Goal: Task Accomplishment & Management: Use online tool/utility

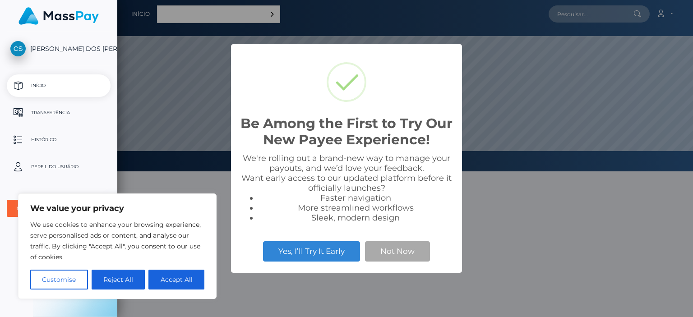
scroll to position [171, 576]
click at [413, 254] on button "Not Now" at bounding box center [397, 251] width 65 height 20
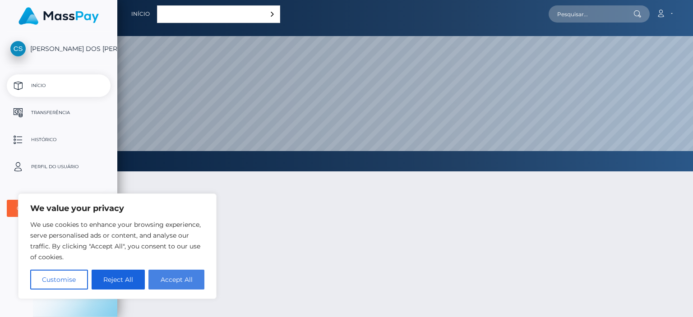
click at [183, 281] on button "Accept All" at bounding box center [176, 280] width 56 height 20
checkbox input "true"
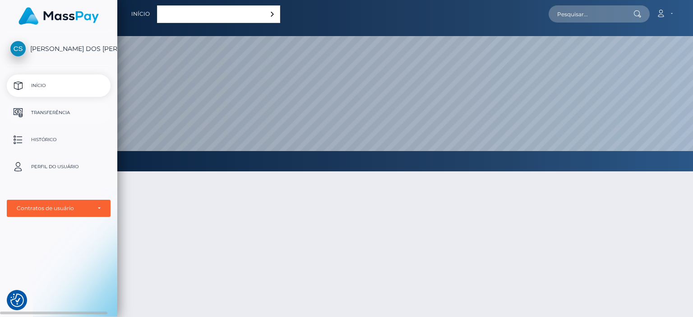
click at [54, 115] on p "Transferência" at bounding box center [58, 113] width 97 height 14
